Goal: Find specific page/section: Find specific page/section

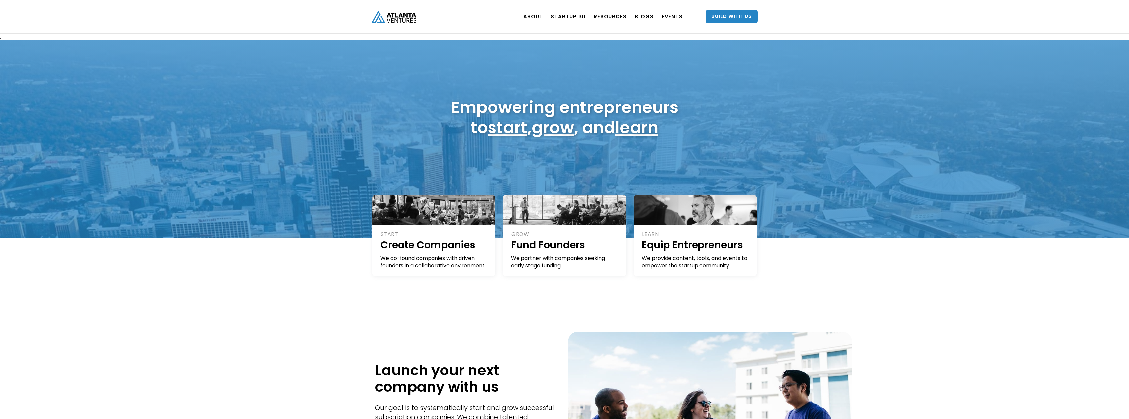
click at [403, 17] on img "home" at bounding box center [394, 17] width 45 height 12
click at [304, 282] on div "START Create Companies We co-found companies with driven founders in a collabor…" at bounding box center [564, 266] width 1129 height 56
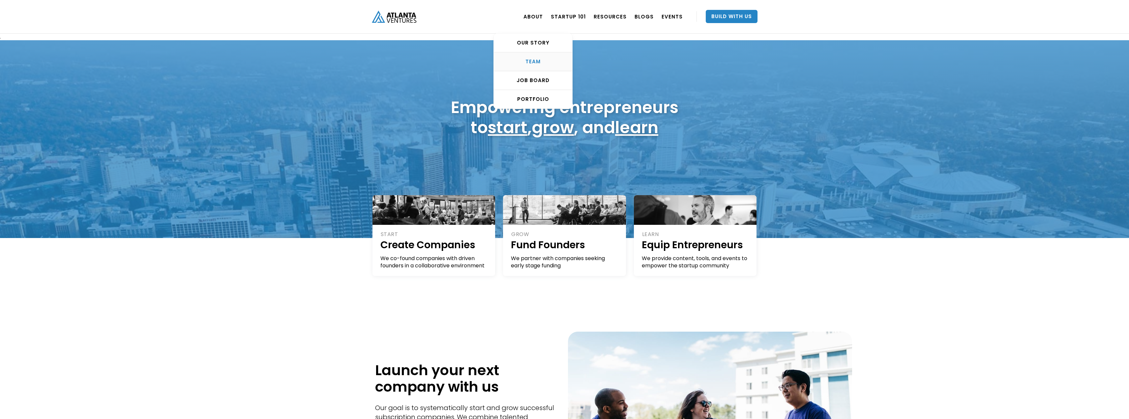
click at [530, 58] on div "TEAM" at bounding box center [533, 61] width 78 height 7
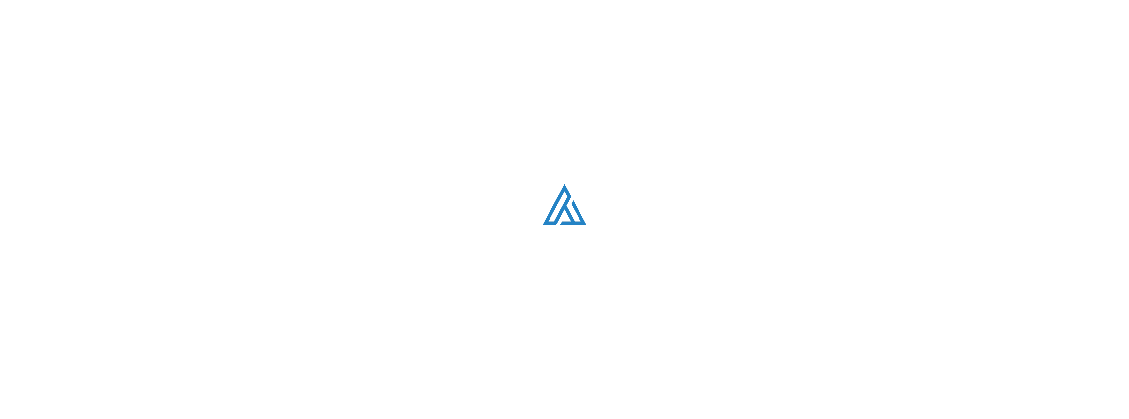
scroll to position [844, 0]
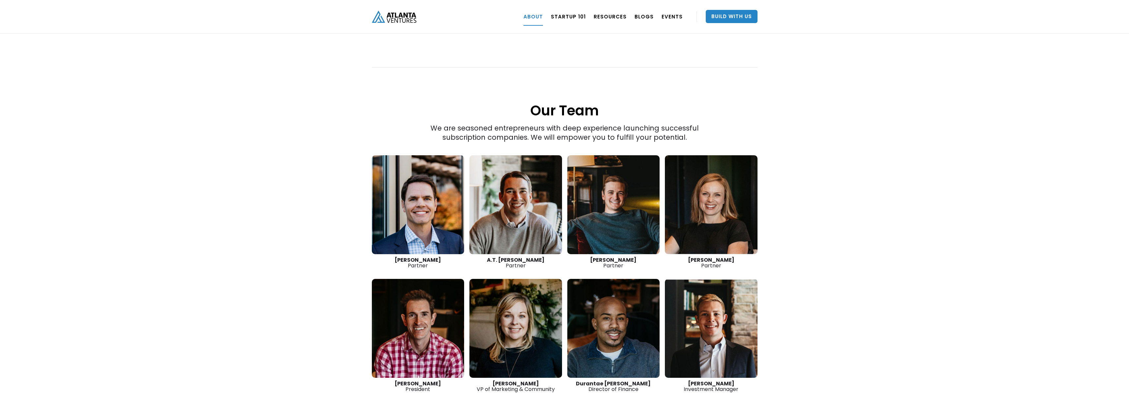
click at [821, 153] on div "“The best thing we do is create more successful startups. The more breakout bus…" at bounding box center [564, 112] width 1129 height 677
